Goal: Information Seeking & Learning: Learn about a topic

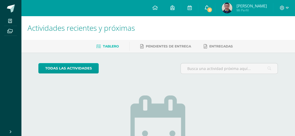
click at [207, 9] on span "3" at bounding box center [209, 10] width 6 height 6
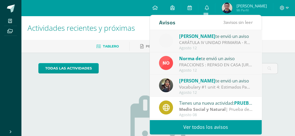
click at [221, 126] on link "Ver todos los avisos" at bounding box center [206, 126] width 112 height 15
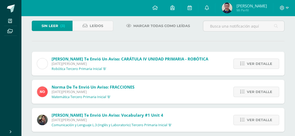
scroll to position [36, 0]
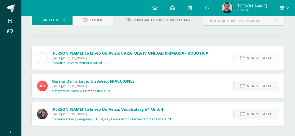
click at [258, 56] on span "Ver detalle" at bounding box center [258, 58] width 25 height 10
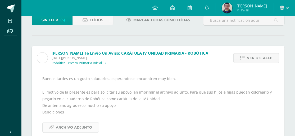
click at [87, 127] on span "Archivo Adjunto" at bounding box center [74, 127] width 36 height 10
drag, startPoint x: 80, startPoint y: 124, endPoint x: 78, endPoint y: 127, distance: 3.8
click at [78, 127] on span "Archivo Adjunto" at bounding box center [74, 127] width 36 height 10
click at [82, 125] on span "Archivo Adjunto" at bounding box center [74, 127] width 36 height 10
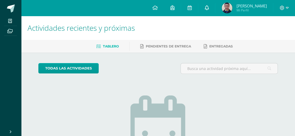
click at [203, 12] on link at bounding box center [206, 8] width 17 height 16
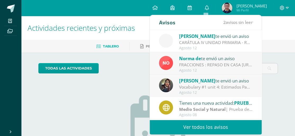
click at [217, 40] on div "CARÁTULA IV UNIDAD PRIMARIA - ROBÓTICA: Buenas tardes es un gusto saludarles, e…" at bounding box center [215, 42] width 73 height 6
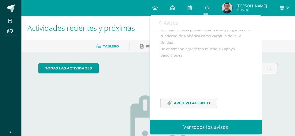
scroll to position [98, 0]
click at [170, 104] on icon at bounding box center [169, 102] width 4 height 4
click at [197, 125] on link "Ver todos los avisos" at bounding box center [206, 126] width 112 height 15
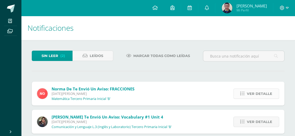
click at [252, 88] on link "Ver detalle" at bounding box center [256, 93] width 46 height 10
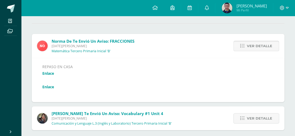
scroll to position [52, 0]
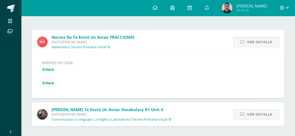
click at [50, 68] on link "Enlace" at bounding box center [48, 69] width 12 height 5
click at [52, 85] on div "REPASO EN CASA Enlace Enlace" at bounding box center [157, 75] width 231 height 33
click at [51, 82] on link "Enlace" at bounding box center [48, 82] width 12 height 5
click at [264, 44] on span "Ver detalle" at bounding box center [258, 42] width 25 height 10
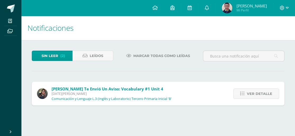
scroll to position [0, 0]
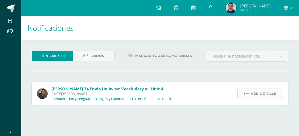
click at [271, 94] on span "Ver detalle" at bounding box center [262, 93] width 25 height 10
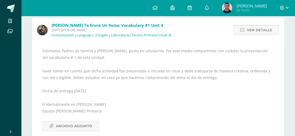
scroll to position [74, 0]
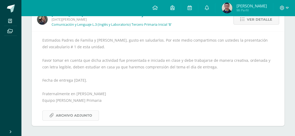
click at [74, 113] on span "Archivo Adjunto" at bounding box center [74, 115] width 36 height 10
click at [239, 18] on link "Ver detalle" at bounding box center [256, 19] width 46 height 10
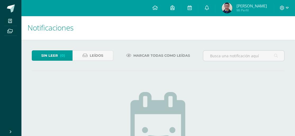
scroll to position [0, 0]
click at [137, 53] on span "Marcar todas como leídas" at bounding box center [161, 56] width 57 height 10
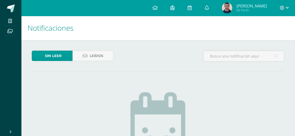
click at [174, 94] on img at bounding box center [157, 129] width 55 height 74
drag, startPoint x: 174, startPoint y: 94, endPoint x: 286, endPoint y: 141, distance: 121.7
click at [286, 135] on html "Mis cursos Archivos Cerrar panel Comunicación y Lenguaje L.1 Tercero Primaria I…" at bounding box center [147, 113] width 295 height 226
click at [281, 6] on icon at bounding box center [281, 8] width 5 height 5
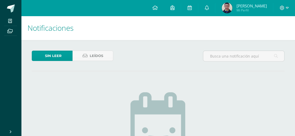
click at [162, 65] on div "Sin leer Leídos" at bounding box center [158, 57] width 257 height 15
click at [262, 30] on h1 "Notificaciones" at bounding box center [157, 28] width 261 height 24
click at [111, 54] on link "Leídos" at bounding box center [92, 55] width 41 height 10
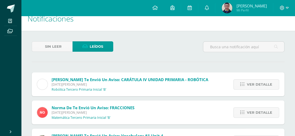
scroll to position [11, 0]
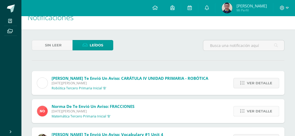
click at [264, 106] on span "Ver detalle" at bounding box center [258, 111] width 25 height 10
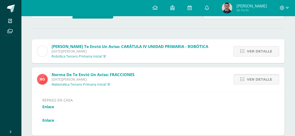
scroll to position [53, 0]
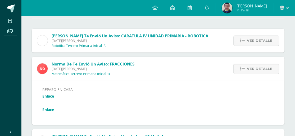
click at [51, 94] on link "Enlace" at bounding box center [48, 95] width 12 height 5
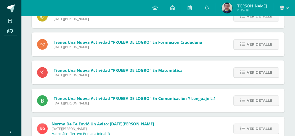
scroll to position [229, 0]
